Goal: Task Accomplishment & Management: Complete application form

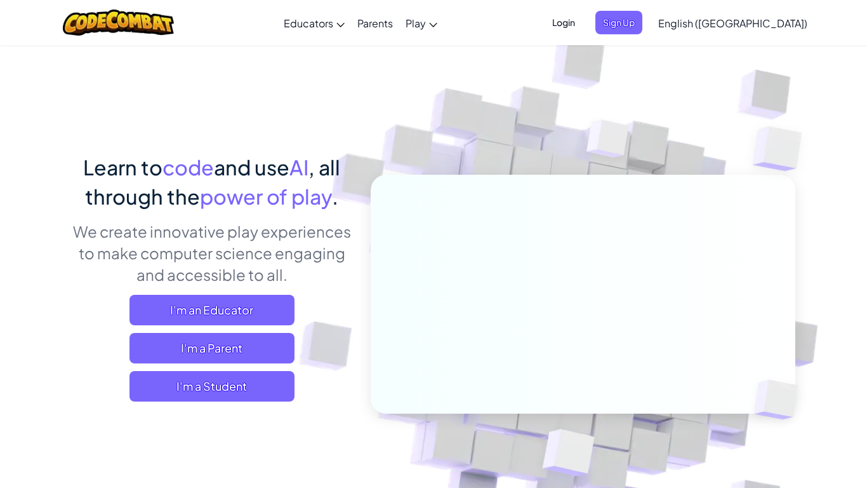
click at [583, 25] on span "Login" at bounding box center [564, 22] width 38 height 23
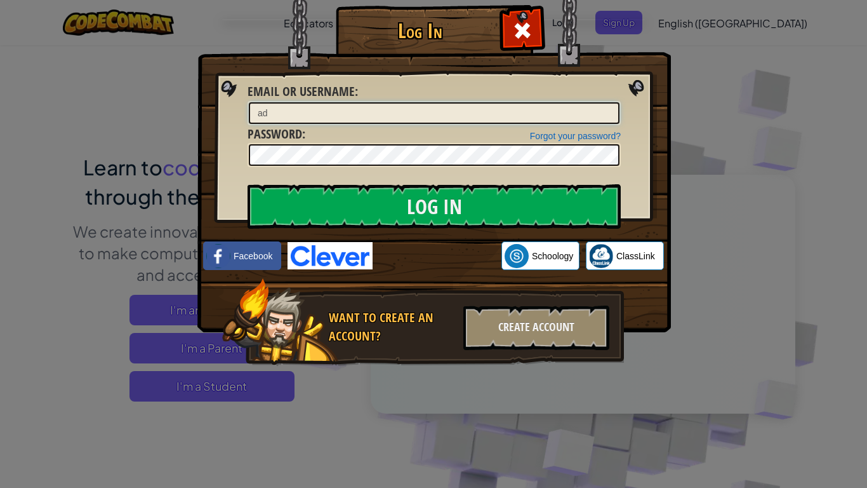
type input "a"
type input "[PERSON_NAME]"
click at [196, 168] on div "Log In Unknown Error Email or Username : [PERSON_NAME] your password? Password …" at bounding box center [433, 244] width 867 height 488
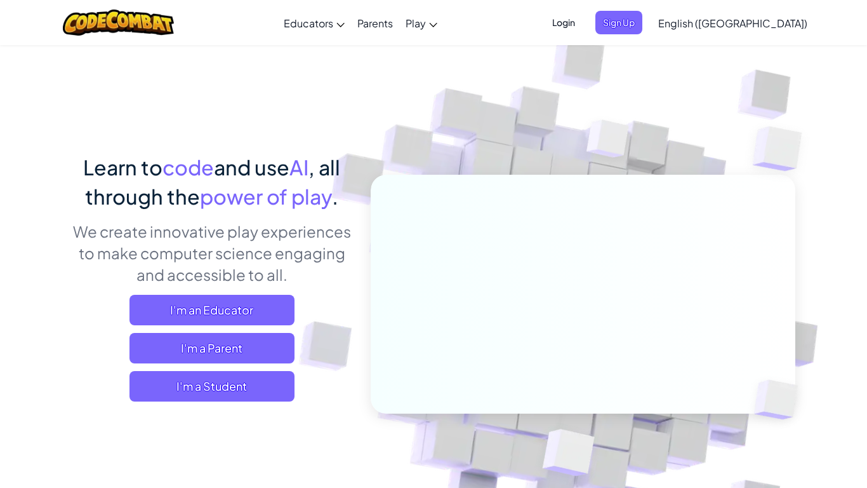
click at [583, 20] on span "Login" at bounding box center [564, 22] width 38 height 23
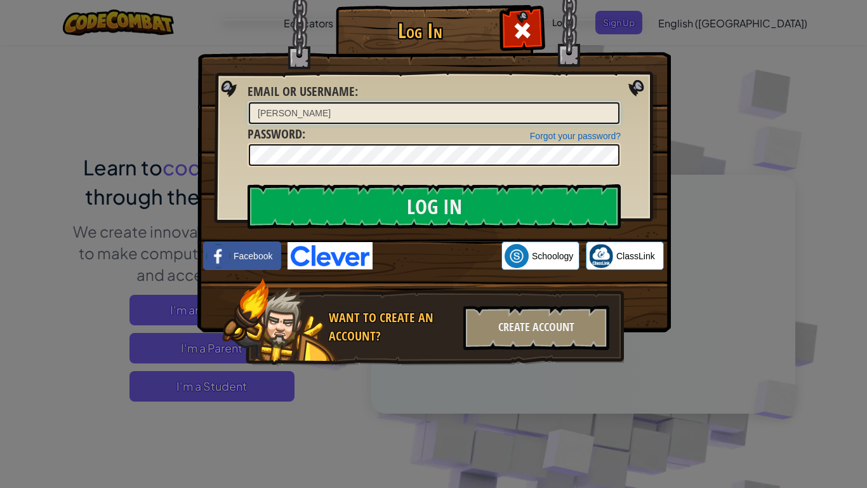
type input "[PERSON_NAME]"
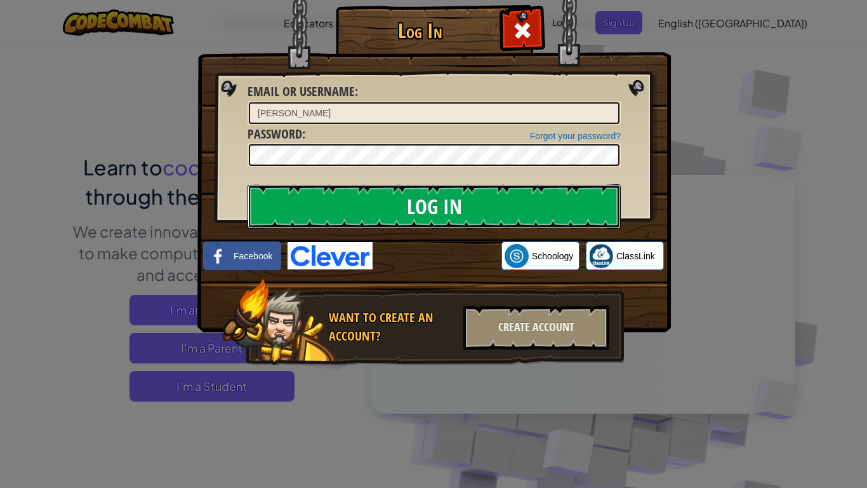
click at [540, 199] on input "Log In" at bounding box center [434, 206] width 373 height 44
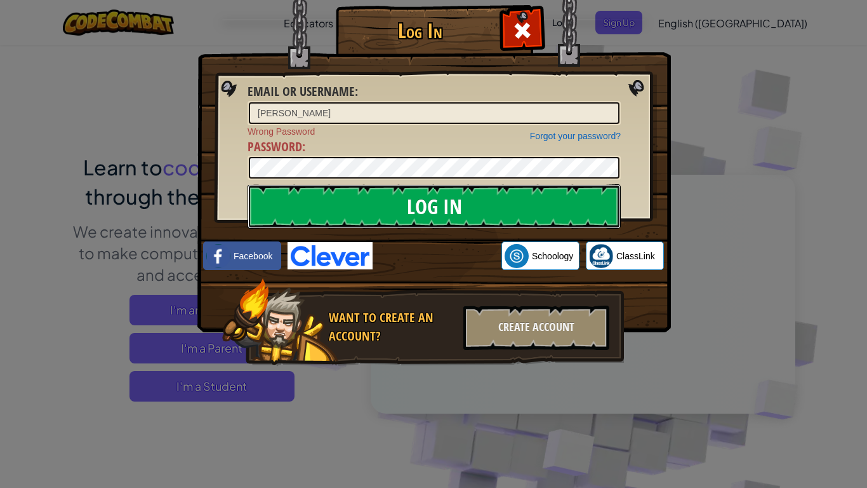
click at [542, 202] on input "Log In" at bounding box center [434, 206] width 373 height 44
click at [288, 193] on input "Log In" at bounding box center [434, 206] width 373 height 44
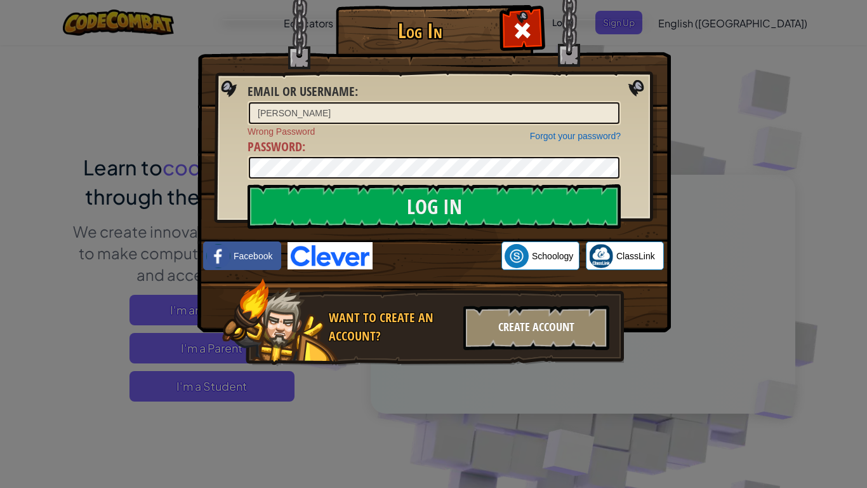
click at [482, 319] on div "Create Account" at bounding box center [536, 327] width 146 height 44
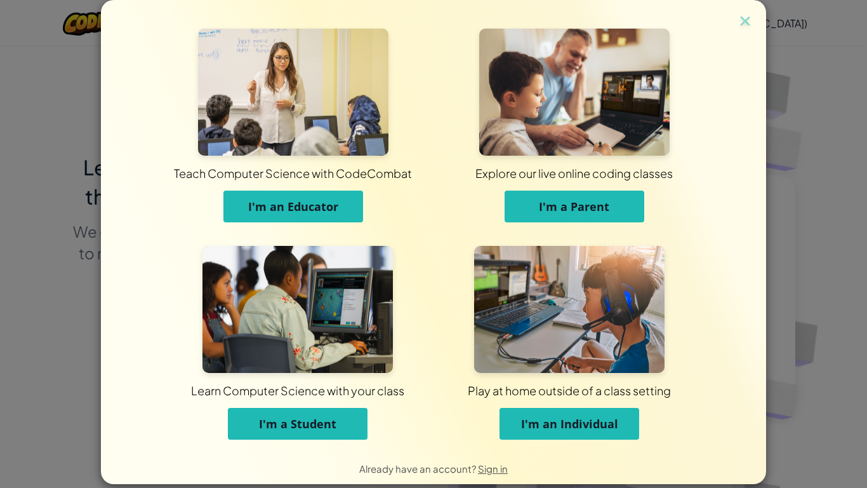
click at [305, 380] on span "I'm a Student" at bounding box center [297, 423] width 77 height 15
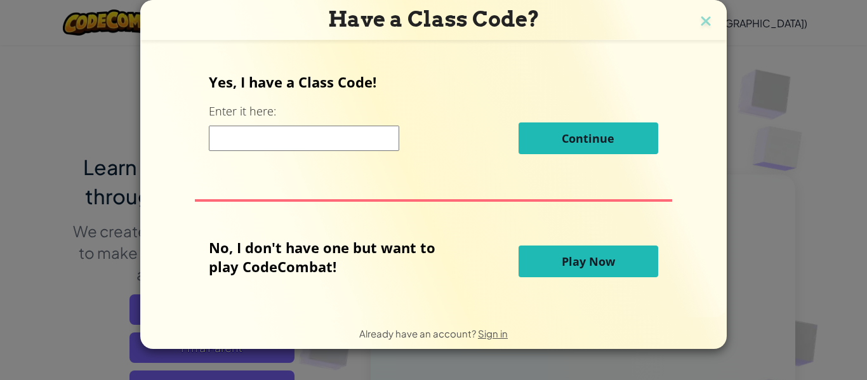
click at [358, 140] on input at bounding box center [304, 138] width 190 height 25
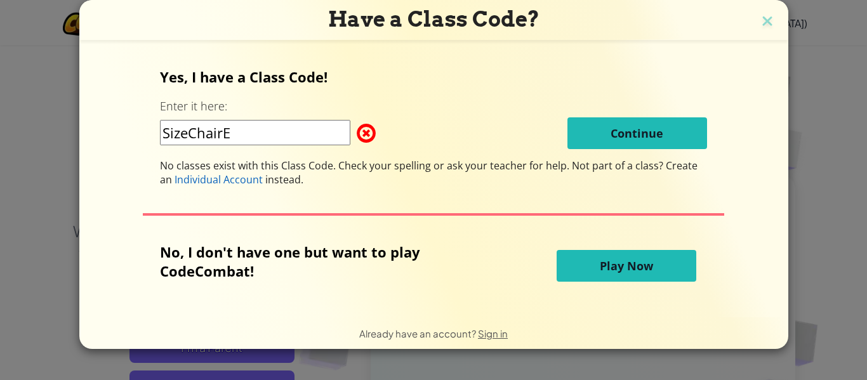
click at [831, 111] on div "Have a Class Code? Yes, I have a Class Code! Enter it here: SizeChairE Continue…" at bounding box center [433, 190] width 867 height 380
click at [246, 135] on input "SizeChairE" at bounding box center [255, 132] width 190 height 25
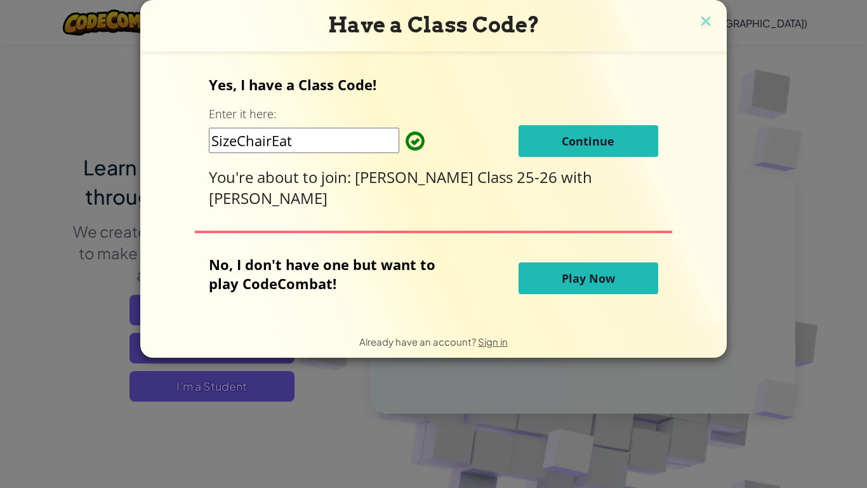
type input "SizeChairEat"
click at [593, 140] on span "Continue" at bounding box center [588, 140] width 53 height 15
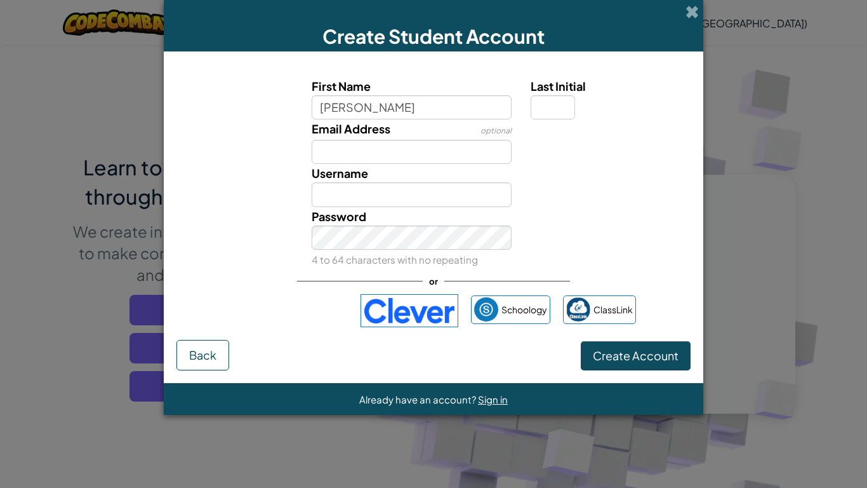
type input "[PERSON_NAME]"
